Goal: Complete application form: Complete application form

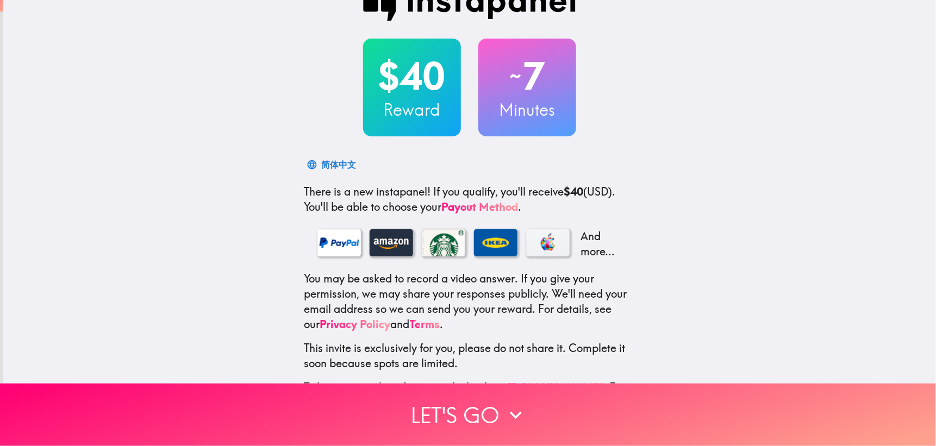
scroll to position [36, 0]
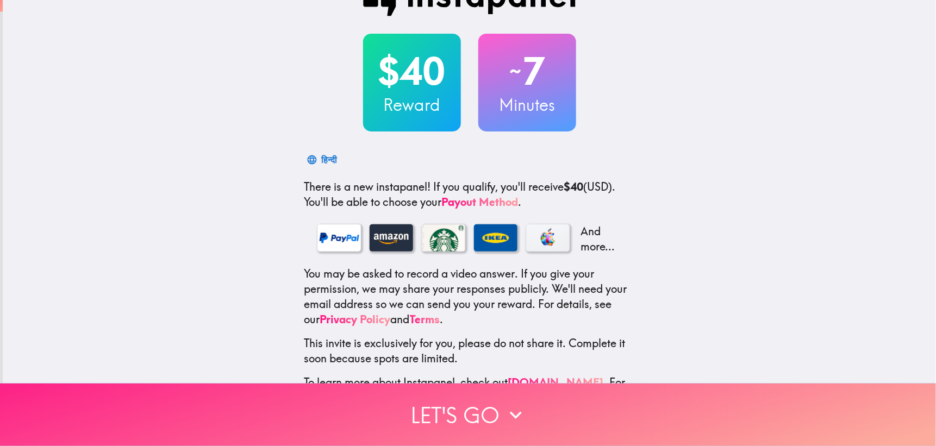
click at [469, 408] on button "Let's go" at bounding box center [468, 415] width 936 height 63
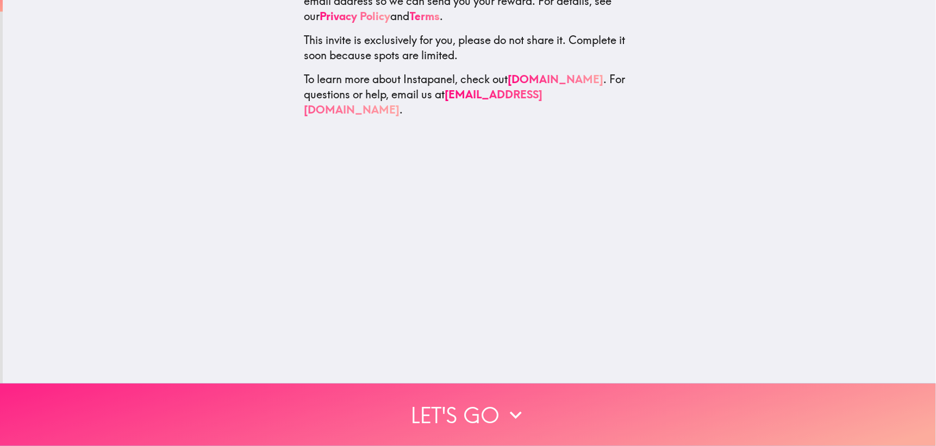
scroll to position [0, 0]
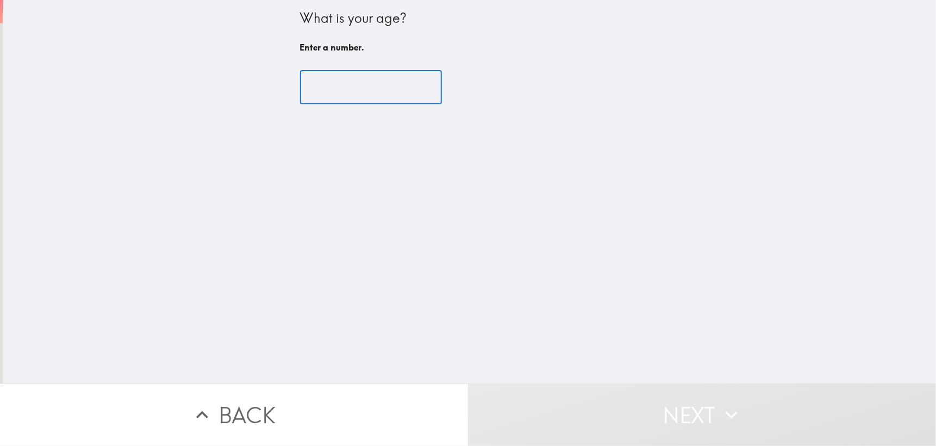
click at [383, 90] on input "number" at bounding box center [371, 88] width 142 height 34
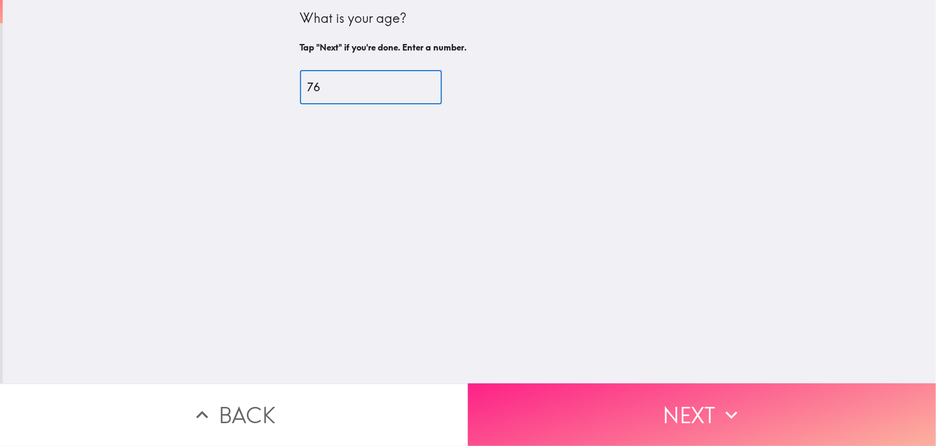
type input "76"
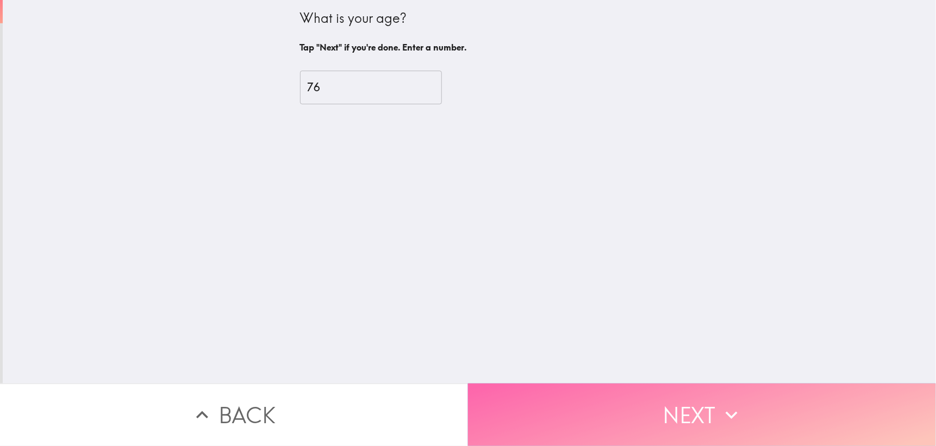
click at [704, 404] on button "Next" at bounding box center [702, 415] width 468 height 63
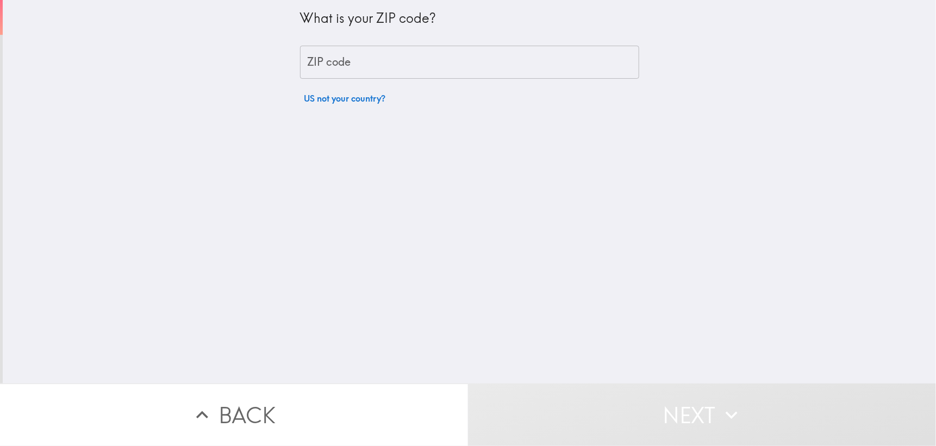
click at [419, 70] on input "ZIP code" at bounding box center [469, 63] width 339 height 34
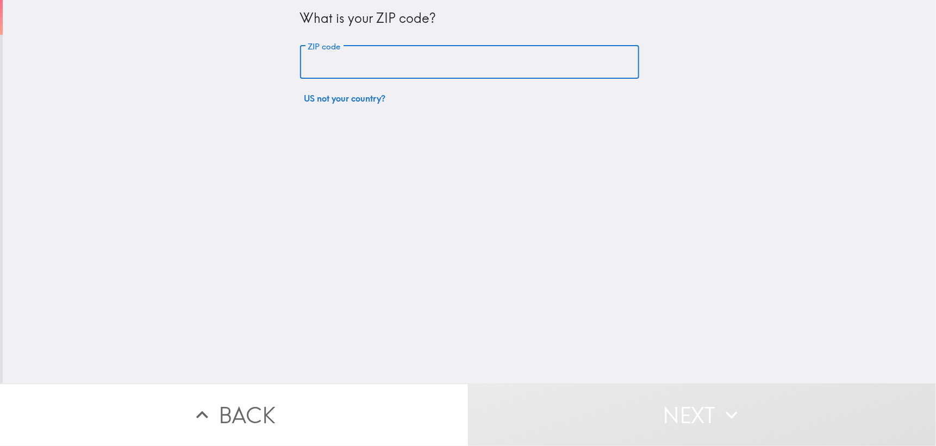
type input "11731"
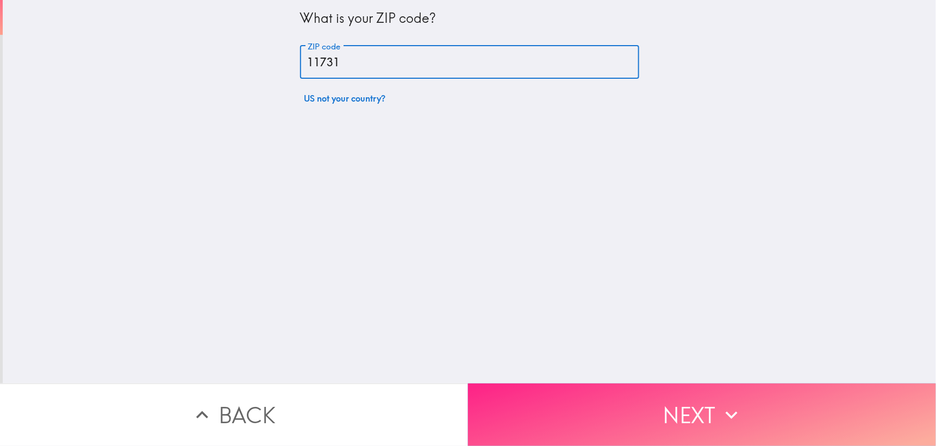
click at [682, 406] on button "Next" at bounding box center [702, 415] width 468 height 63
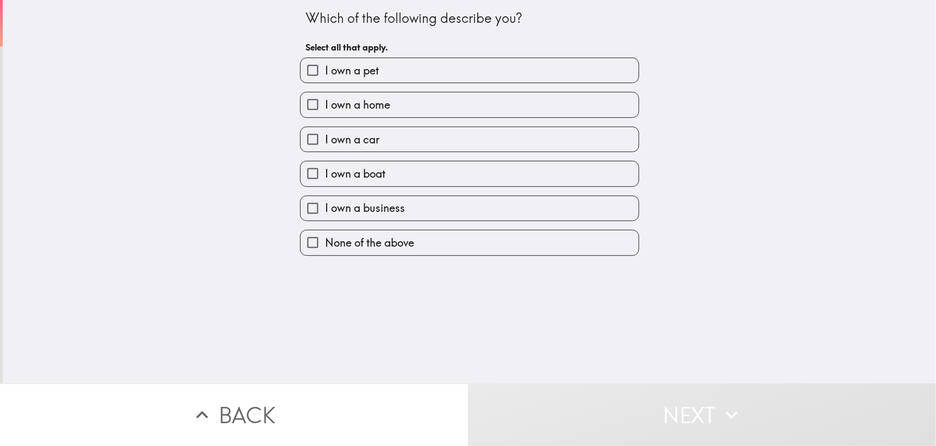
click at [513, 79] on label "I own a pet" at bounding box center [470, 70] width 338 height 24
click at [325, 79] on input "I own a pet" at bounding box center [313, 70] width 24 height 24
checkbox input "true"
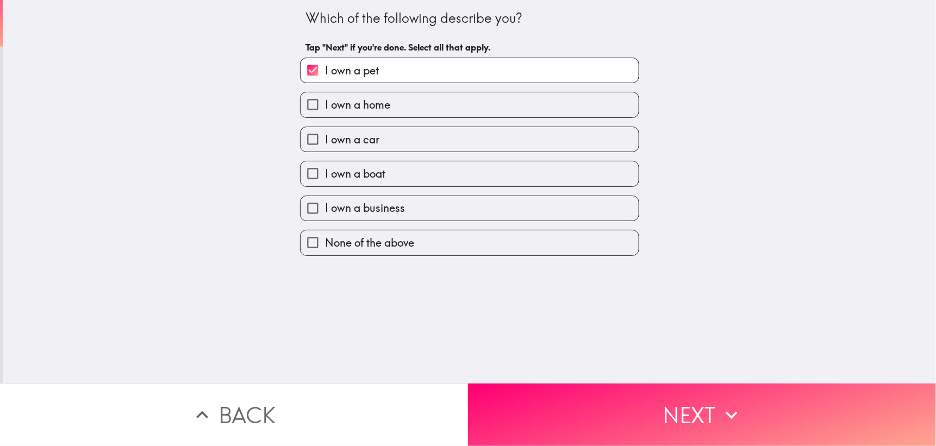
click at [508, 105] on label "I own a home" at bounding box center [470, 104] width 338 height 24
click at [325, 105] on input "I own a home" at bounding box center [313, 104] width 24 height 24
checkbox input "true"
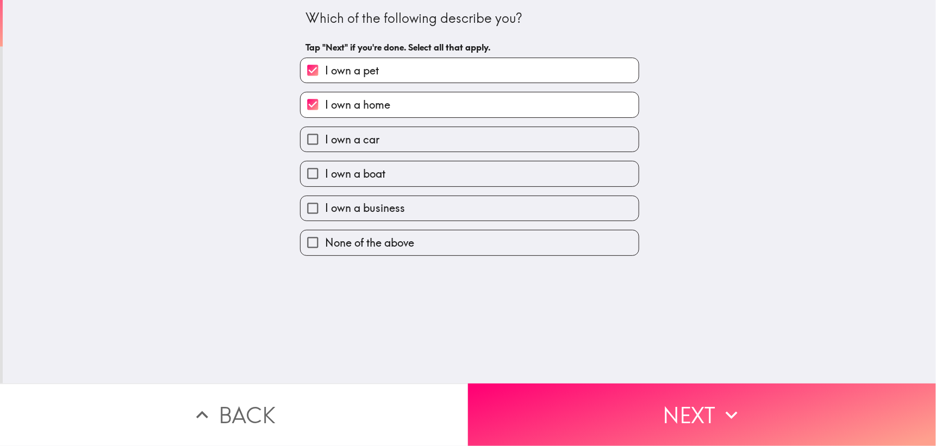
click at [507, 136] on label "I own a car" at bounding box center [470, 139] width 338 height 24
click at [325, 136] on input "I own a car" at bounding box center [313, 139] width 24 height 24
checkbox input "true"
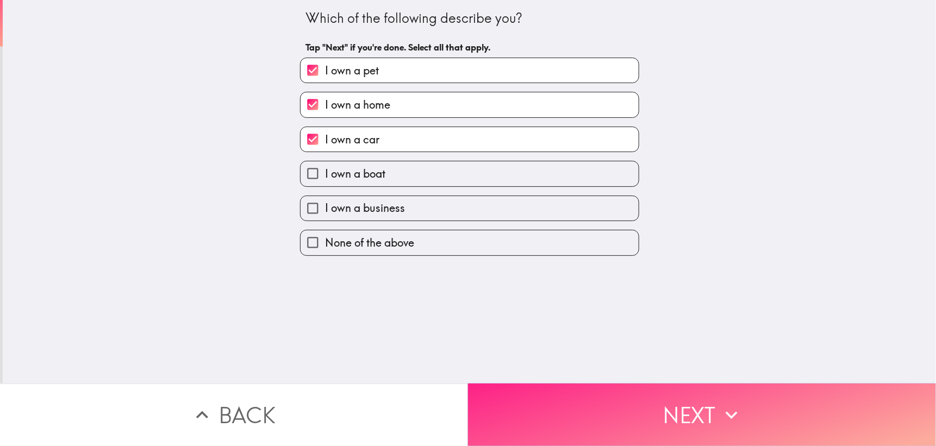
click at [632, 394] on button "Next" at bounding box center [702, 415] width 468 height 63
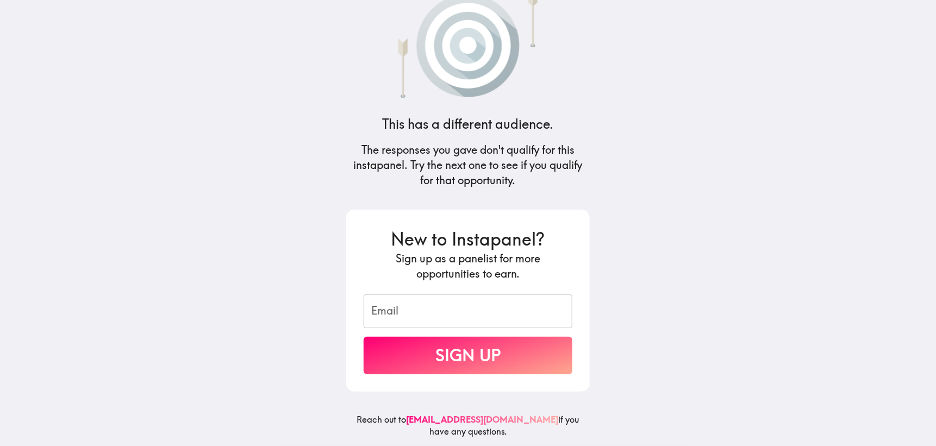
scroll to position [34, 0]
click at [449, 303] on input "Email" at bounding box center [468, 312] width 209 height 34
type input "[EMAIL_ADDRESS][DOMAIN_NAME]"
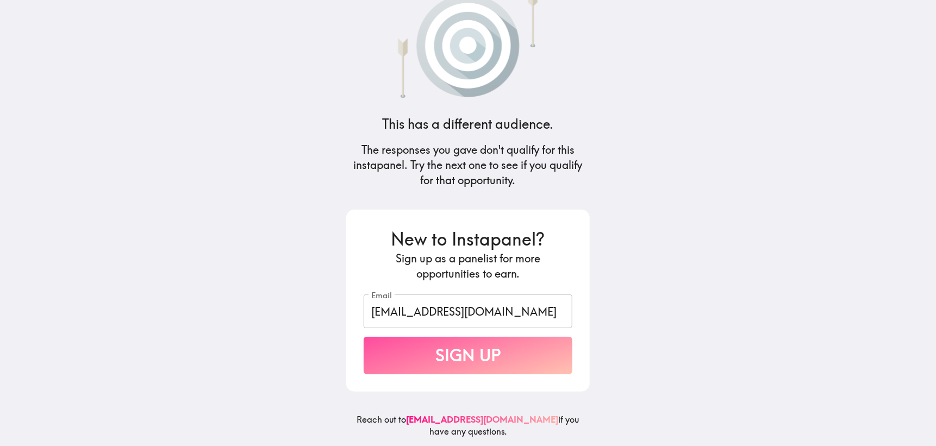
click at [468, 345] on button "Sign Up" at bounding box center [468, 356] width 209 height 38
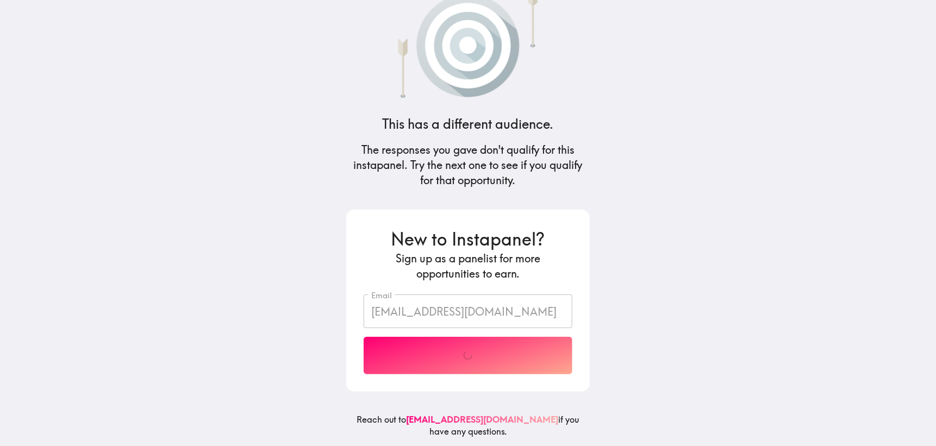
scroll to position [0, 0]
